Goal: Transaction & Acquisition: Purchase product/service

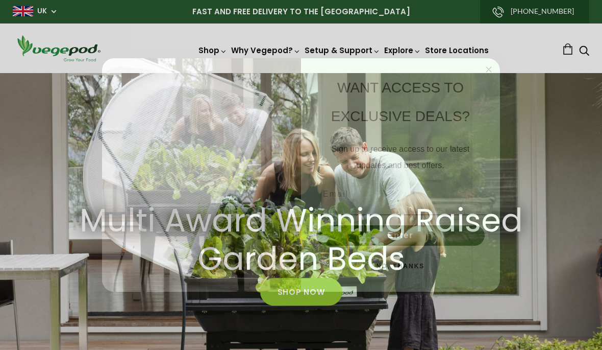
scroll to position [0, 142]
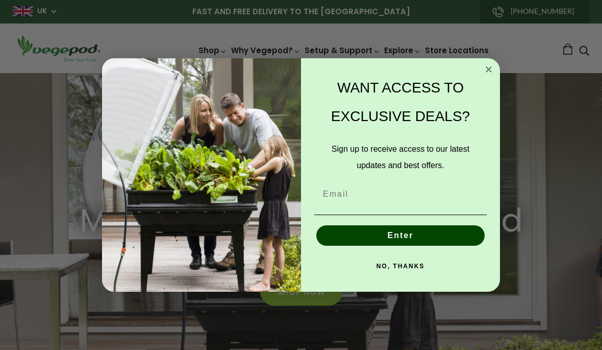
click at [485, 71] on circle "Close dialog" at bounding box center [489, 70] width 12 height 12
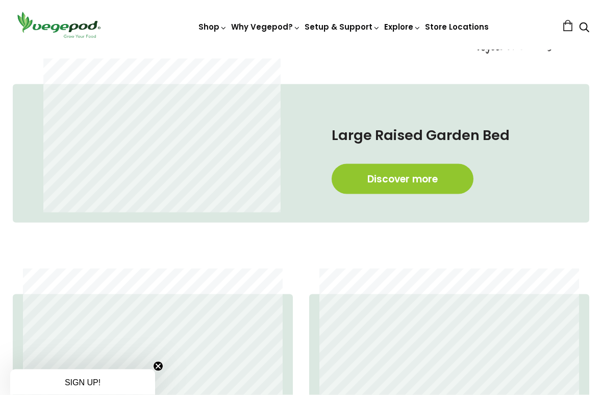
scroll to position [479, 0]
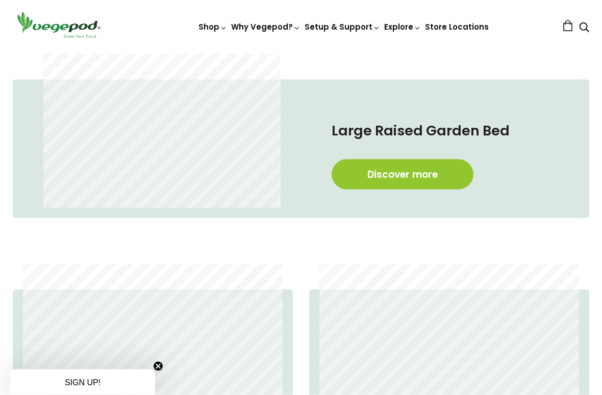
click at [433, 173] on link "Discover more" at bounding box center [403, 174] width 142 height 30
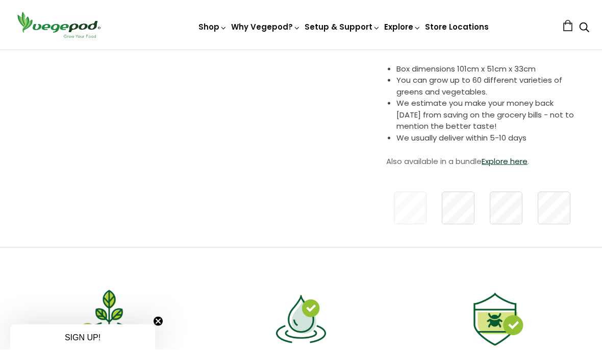
scroll to position [287, 0]
click at [505, 162] on link "Explore here" at bounding box center [505, 160] width 46 height 11
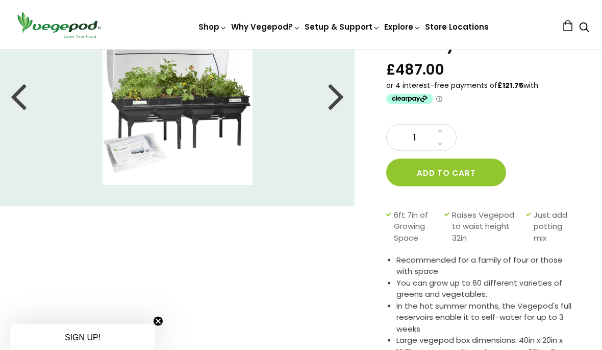
scroll to position [83, 0]
